Goal: Register for event/course

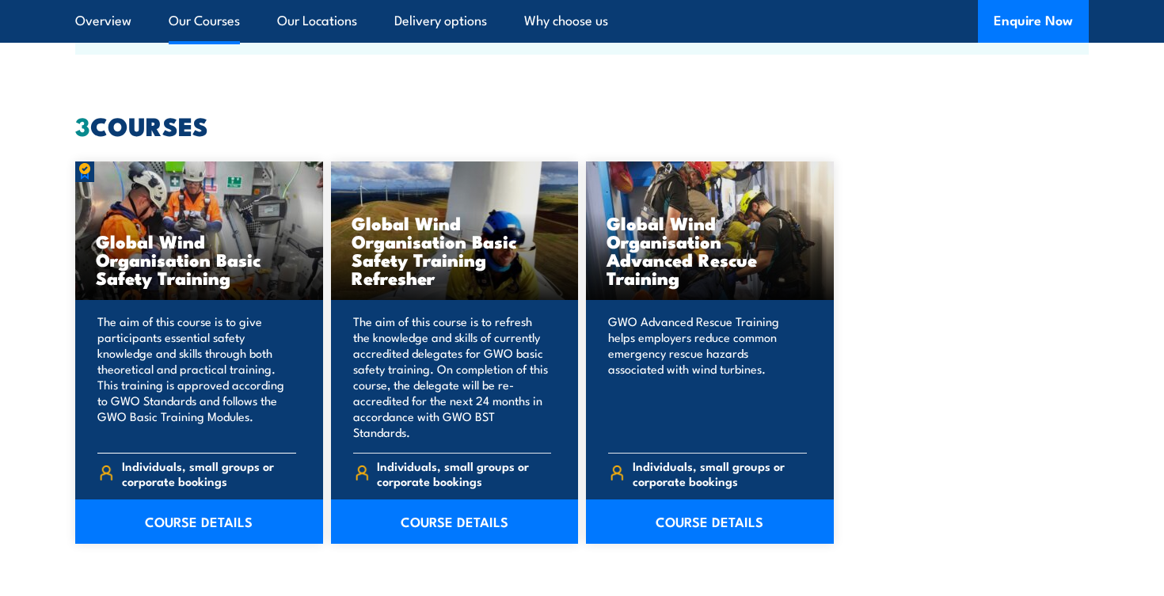
scroll to position [1413, 0]
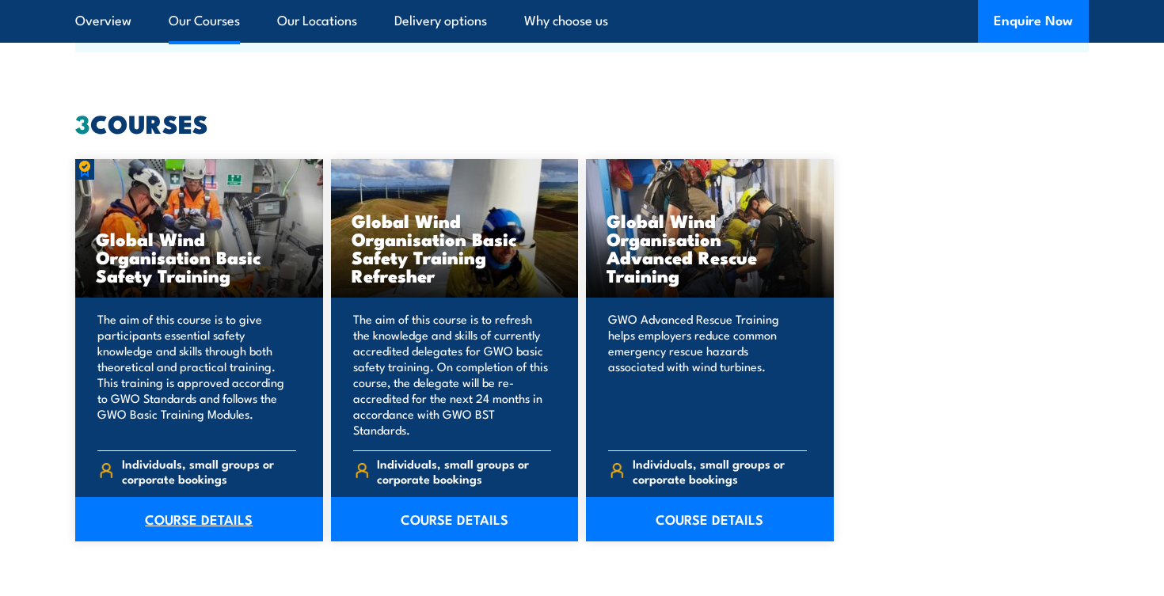
click at [248, 497] on link "COURSE DETAILS" at bounding box center [199, 519] width 248 height 44
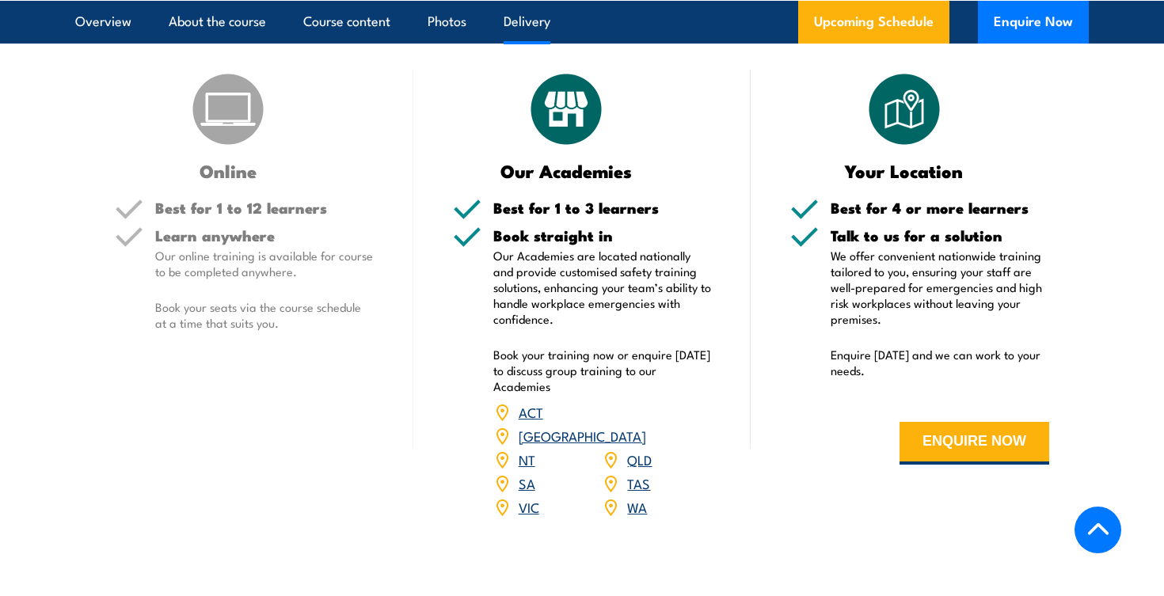
scroll to position [1982, 0]
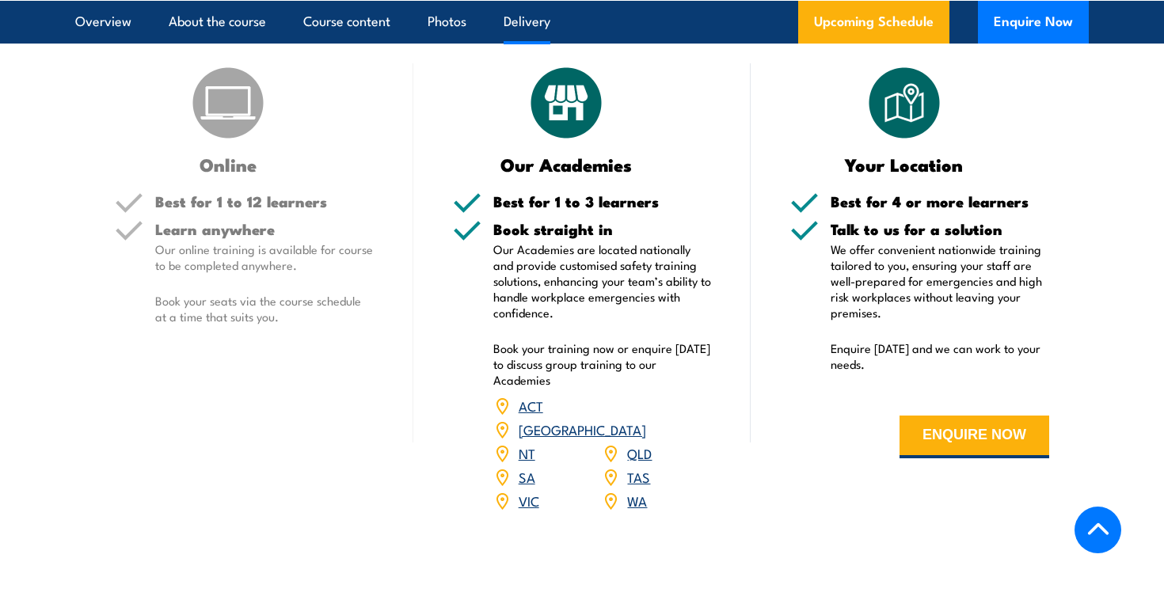
click at [637, 491] on link "WA" at bounding box center [637, 500] width 20 height 19
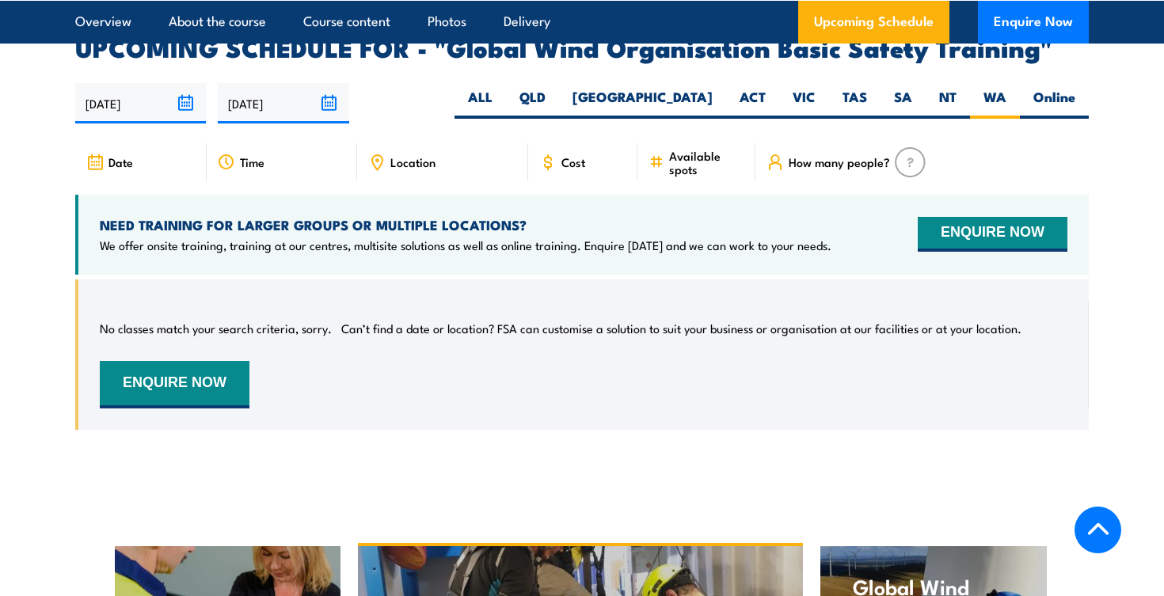
scroll to position [2559, 0]
